Goal: Information Seeking & Learning: Learn about a topic

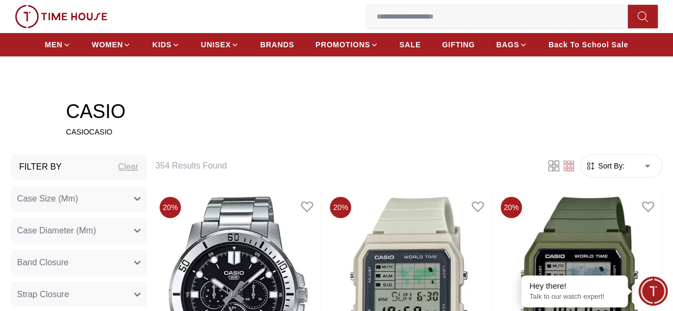
scroll to position [297, 0]
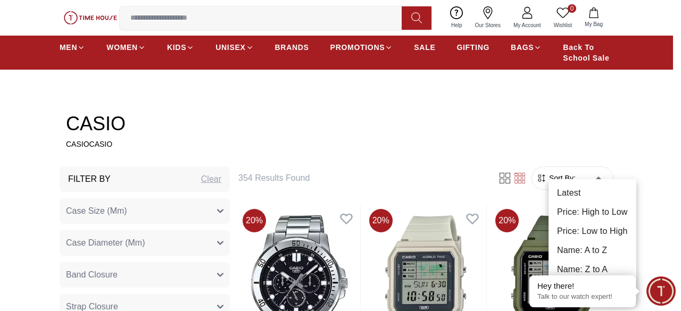
click at [632, 135] on div at bounding box center [340, 155] width 681 height 311
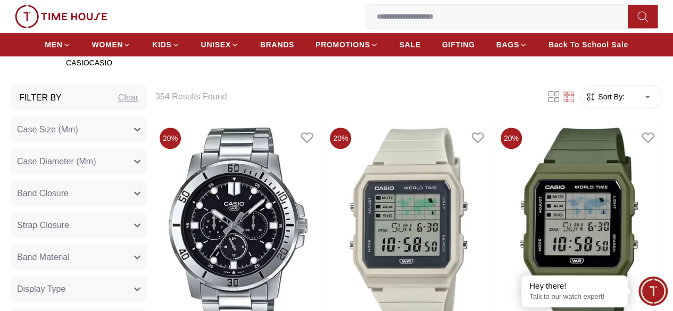
scroll to position [365, 0]
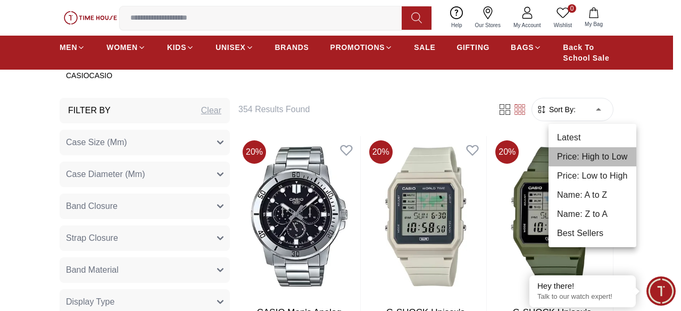
click at [568, 158] on li "Price: High to Low" at bounding box center [592, 156] width 88 height 19
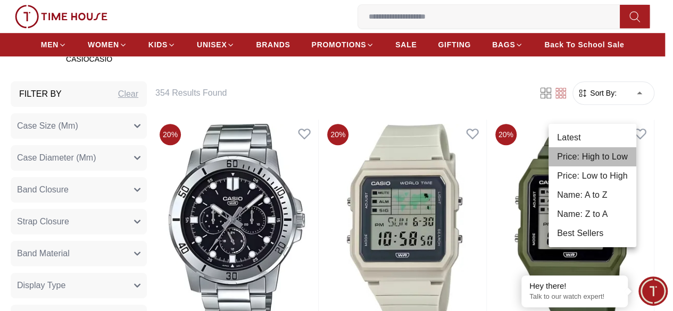
type input "*"
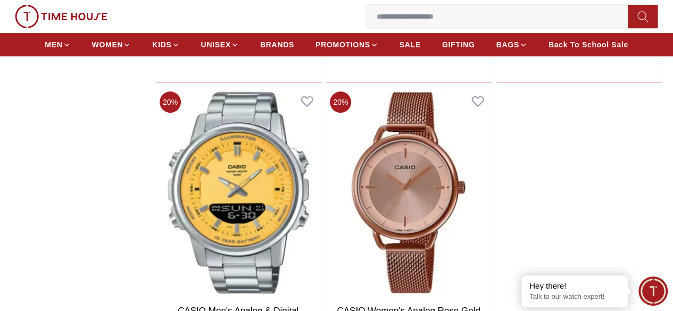
scroll to position [2168, 0]
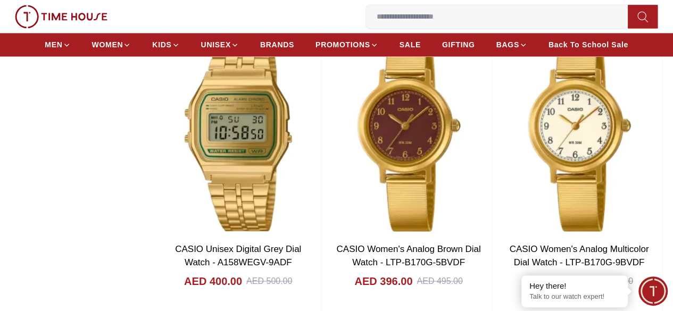
scroll to position [2824, 0]
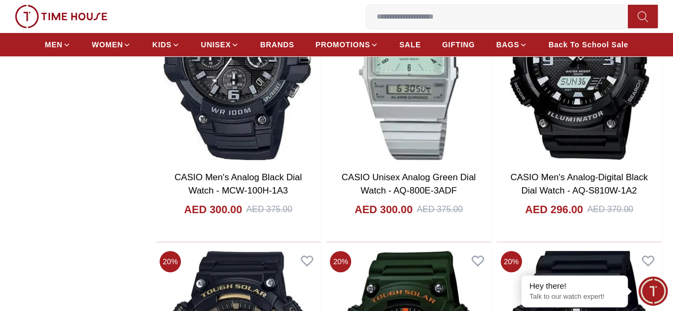
scroll to position [8190, 0]
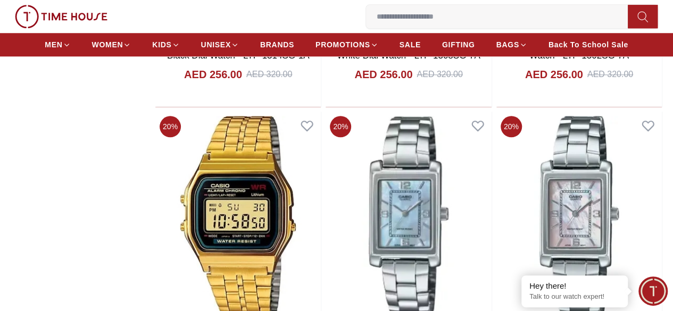
scroll to position [10635, 0]
